Goal: Task Accomplishment & Management: Use online tool/utility

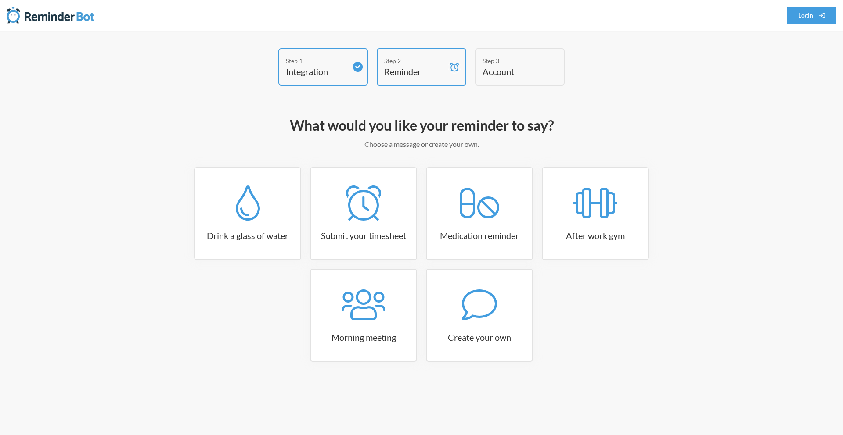
click at [435, 144] on p "Choose a message or create your own." at bounding box center [421, 144] width 509 height 11
click at [493, 334] on h3 "Create your own" at bounding box center [479, 337] width 105 height 12
select select "11:30:00"
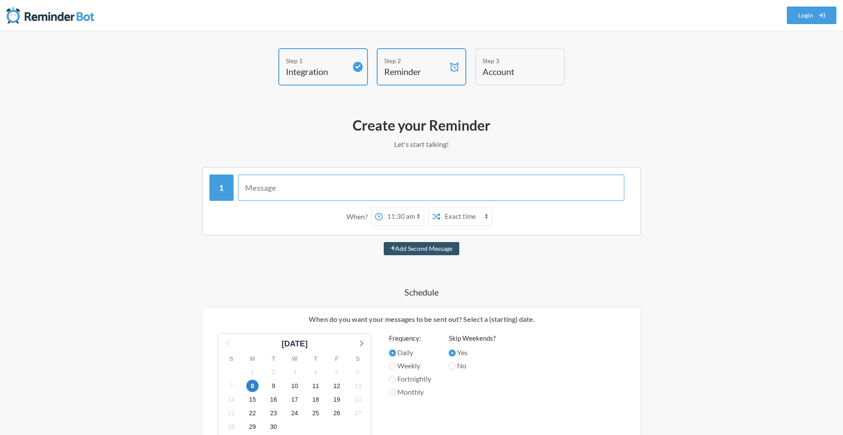
click at [325, 189] on input "text" at bounding box center [431, 188] width 387 height 26
type input "Order Food"
click at [441, 218] on select "Exact time Random time" at bounding box center [444, 217] width 51 height 18
click at [366, 214] on select "12:00 am 12:15 am 12:30 am 12:45 am 1:00 am 1:15 am 1:30 am 1:45 am 2:00 am 2:1…" at bounding box center [381, 217] width 41 height 18
select select "11:15:00"
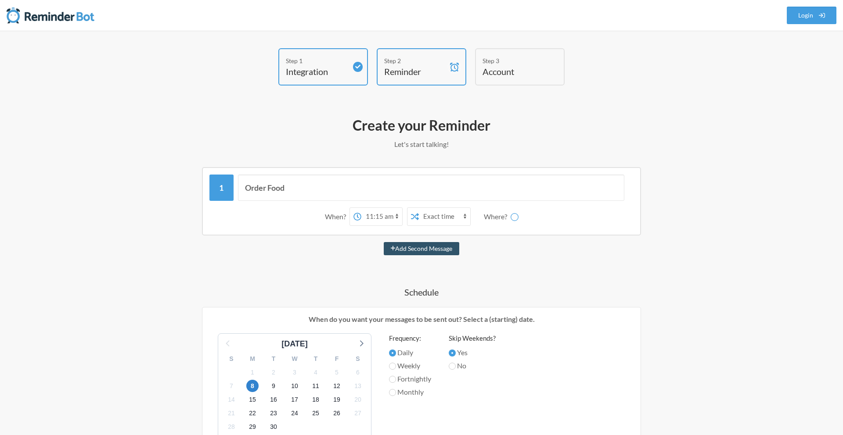
click at [361, 208] on select "12:00 am 12:15 am 12:30 am 12:45 am 1:00 am 1:15 am 1:30 am 1:45 am 2:00 am 2:1…" at bounding box center [381, 217] width 41 height 18
click at [274, 244] on div "Add Second Message" at bounding box center [421, 248] width 509 height 13
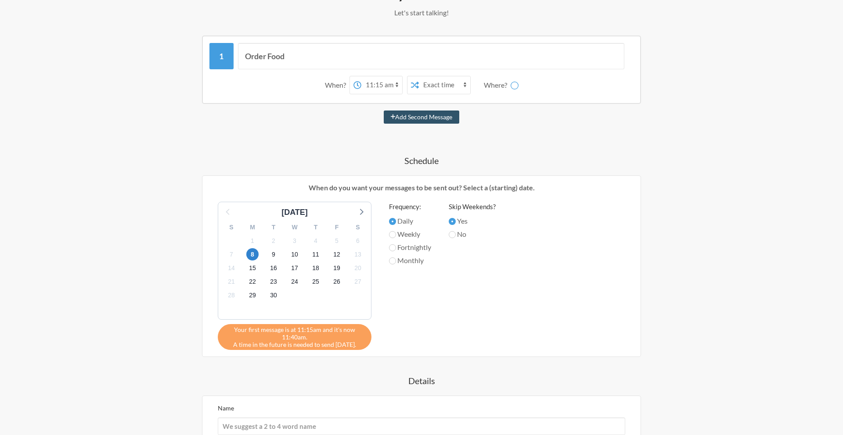
scroll to position [133, 0]
click at [404, 219] on label "Daily" at bounding box center [410, 220] width 42 height 11
click at [396, 219] on input "Daily" at bounding box center [392, 220] width 7 height 7
click at [467, 220] on label "Yes" at bounding box center [472, 220] width 47 height 11
click at [456, 220] on input "Yes" at bounding box center [452, 220] width 7 height 7
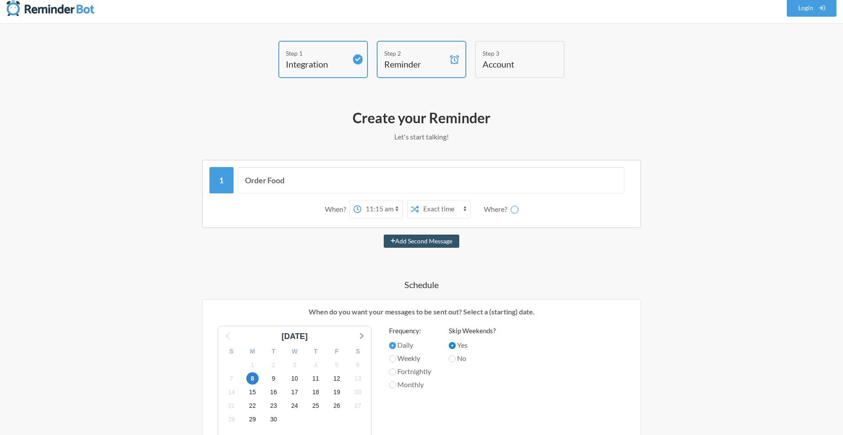
scroll to position [0, 0]
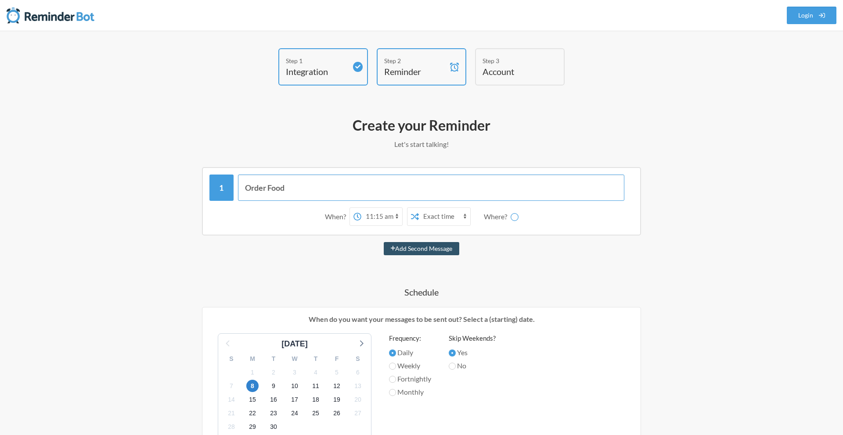
drag, startPoint x: 298, startPoint y: 189, endPoint x: 226, endPoint y: 189, distance: 72.4
click at [226, 189] on div "Order Food" at bounding box center [421, 188] width 424 height 26
type input "Order lunch"
click at [492, 218] on div "Where?" at bounding box center [497, 217] width 27 height 18
click at [498, 218] on div "Where?" at bounding box center [497, 217] width 27 height 18
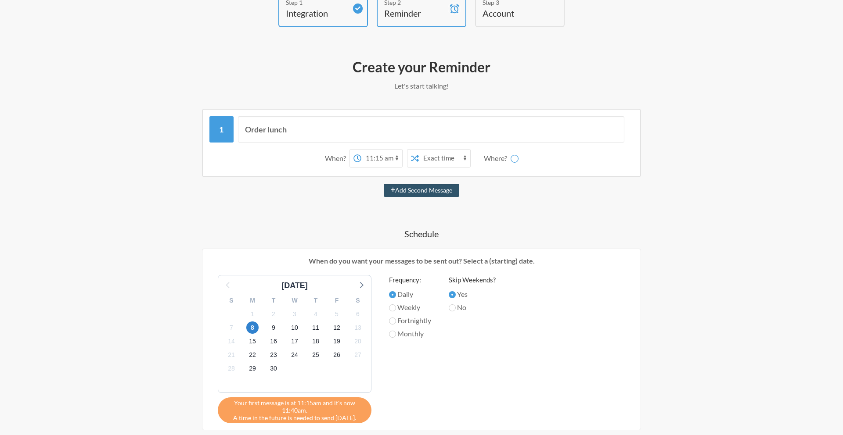
scroll to position [57, 0]
click at [255, 327] on span "8" at bounding box center [252, 329] width 12 height 12
click at [184, 342] on div "Order lunch When? 12:00 am 12:15 am 12:30 am 12:45 am 1:00 am 1:15 am 1:30 am 1…" at bounding box center [421, 353] width 509 height 487
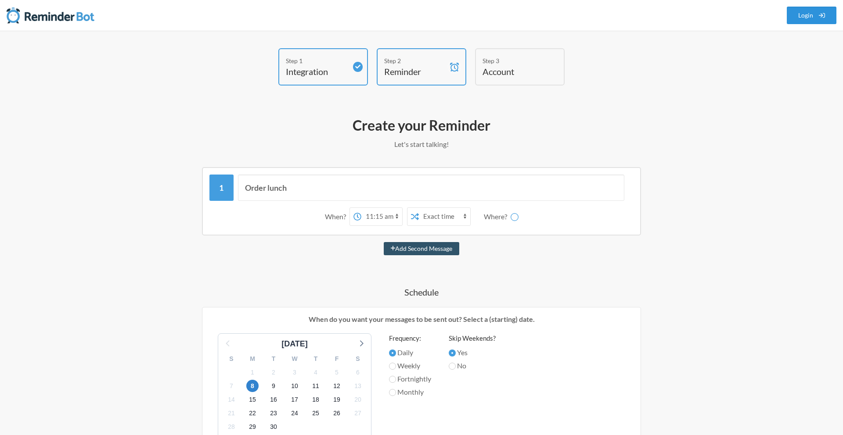
click at [811, 17] on link "Login" at bounding box center [811, 16] width 50 height 18
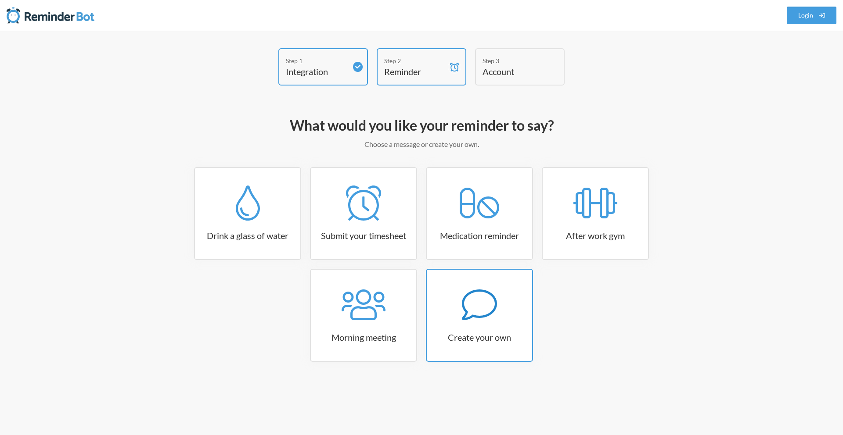
click at [492, 306] on icon at bounding box center [479, 304] width 35 height 35
select select "07:30:00"
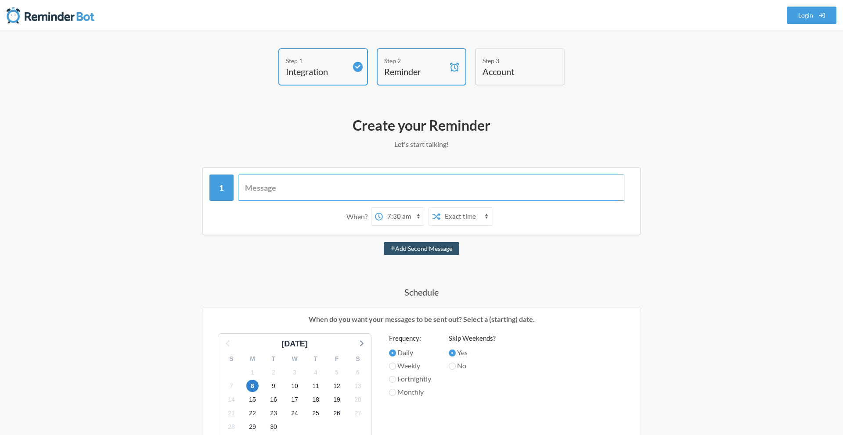
click at [359, 186] on input "text" at bounding box center [431, 188] width 387 height 26
type input "Order food"
click at [310, 259] on div "Order food When? 12:00 am 12:15 am 12:30 am 12:45 am 1:00 am 1:15 am 1:30 am 1:…" at bounding box center [421, 410] width 509 height 487
click at [364, 212] on select "12:00 am 12:15 am 12:30 am 12:45 am 1:00 am 1:15 am 1:30 am 1:45 am 2:00 am 2:1…" at bounding box center [381, 217] width 41 height 18
select select "11:15:00"
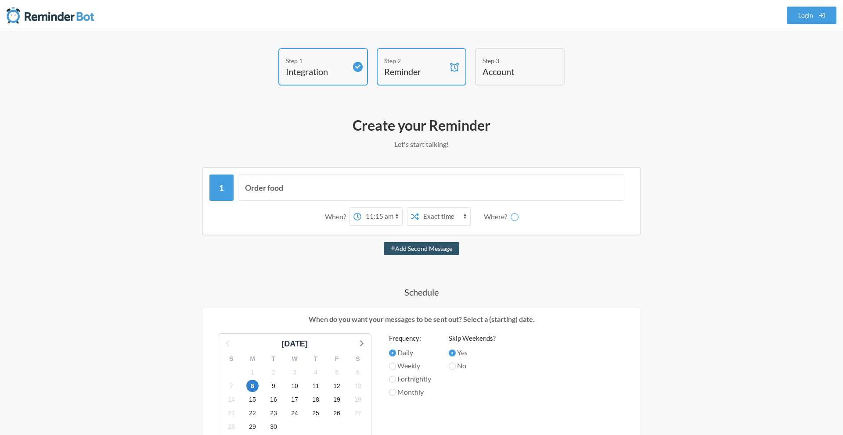
click at [361, 208] on select "12:00 am 12:15 am 12:30 am 12:45 am 1:00 am 1:15 am 1:30 am 1:45 am 2:00 am 2:1…" at bounding box center [381, 217] width 41 height 18
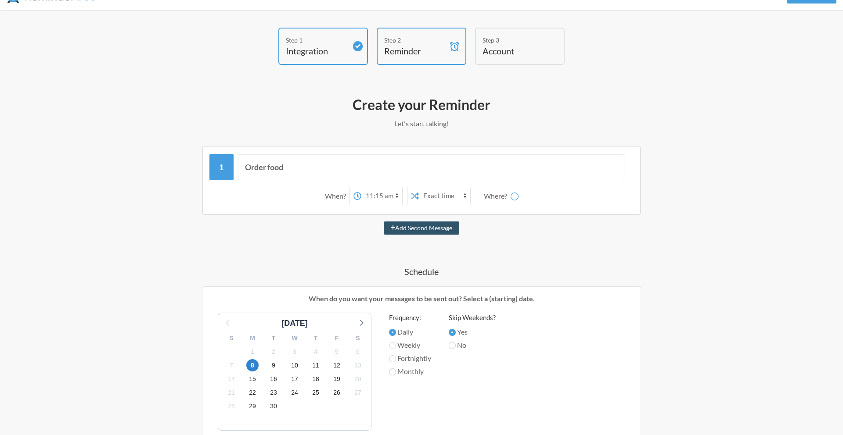
scroll to position [59, 0]
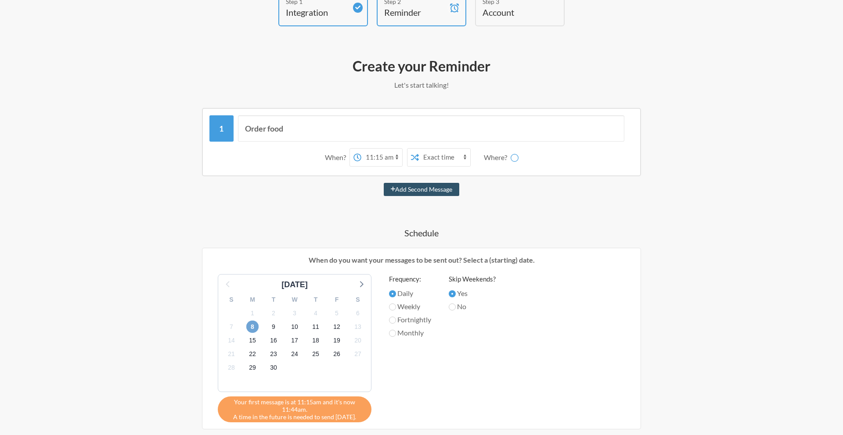
click at [249, 329] on span "8" at bounding box center [252, 327] width 12 height 12
click at [495, 165] on div "Where?" at bounding box center [497, 157] width 27 height 18
drag, startPoint x: 487, startPoint y: 159, endPoint x: 524, endPoint y: 160, distance: 37.3
click at [524, 160] on div "When? 12:00 am 12:15 am 12:30 am 12:45 am 1:00 am 1:15 am 1:30 am 1:45 am 2:00 …" at bounding box center [421, 157] width 424 height 27
click at [716, 162] on div "Step 1 Integration Step 2 Reminder Step 3 Account What would you like your remi…" at bounding box center [421, 309] width 843 height 676
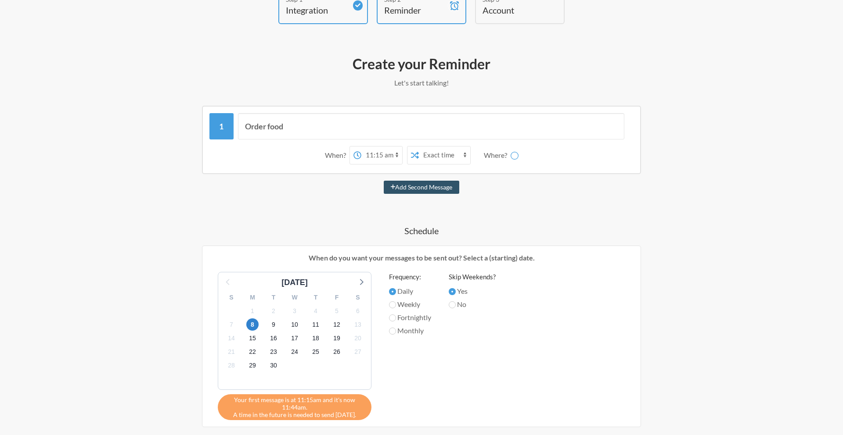
scroll to position [0, 0]
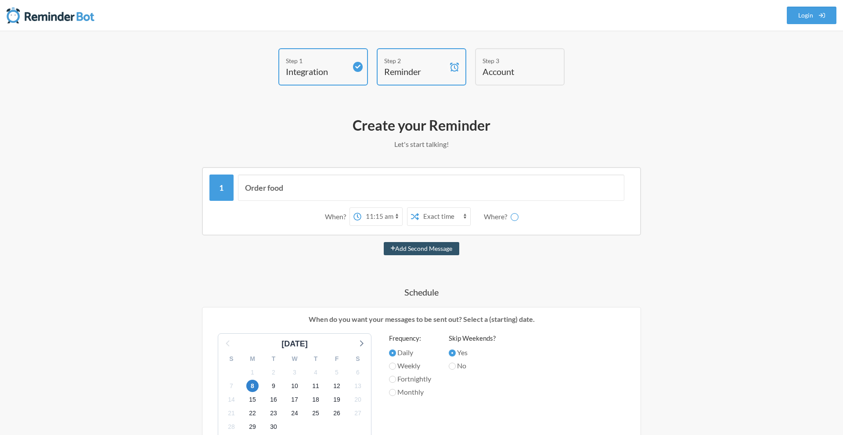
click at [513, 218] on icon at bounding box center [514, 217] width 8 height 8
click at [501, 216] on div "Where?" at bounding box center [497, 217] width 27 height 18
click at [513, 75] on h4 "Account" at bounding box center [512, 71] width 61 height 12
click at [508, 220] on div "Where?" at bounding box center [497, 217] width 27 height 18
